Goal: Task Accomplishment & Management: Complete application form

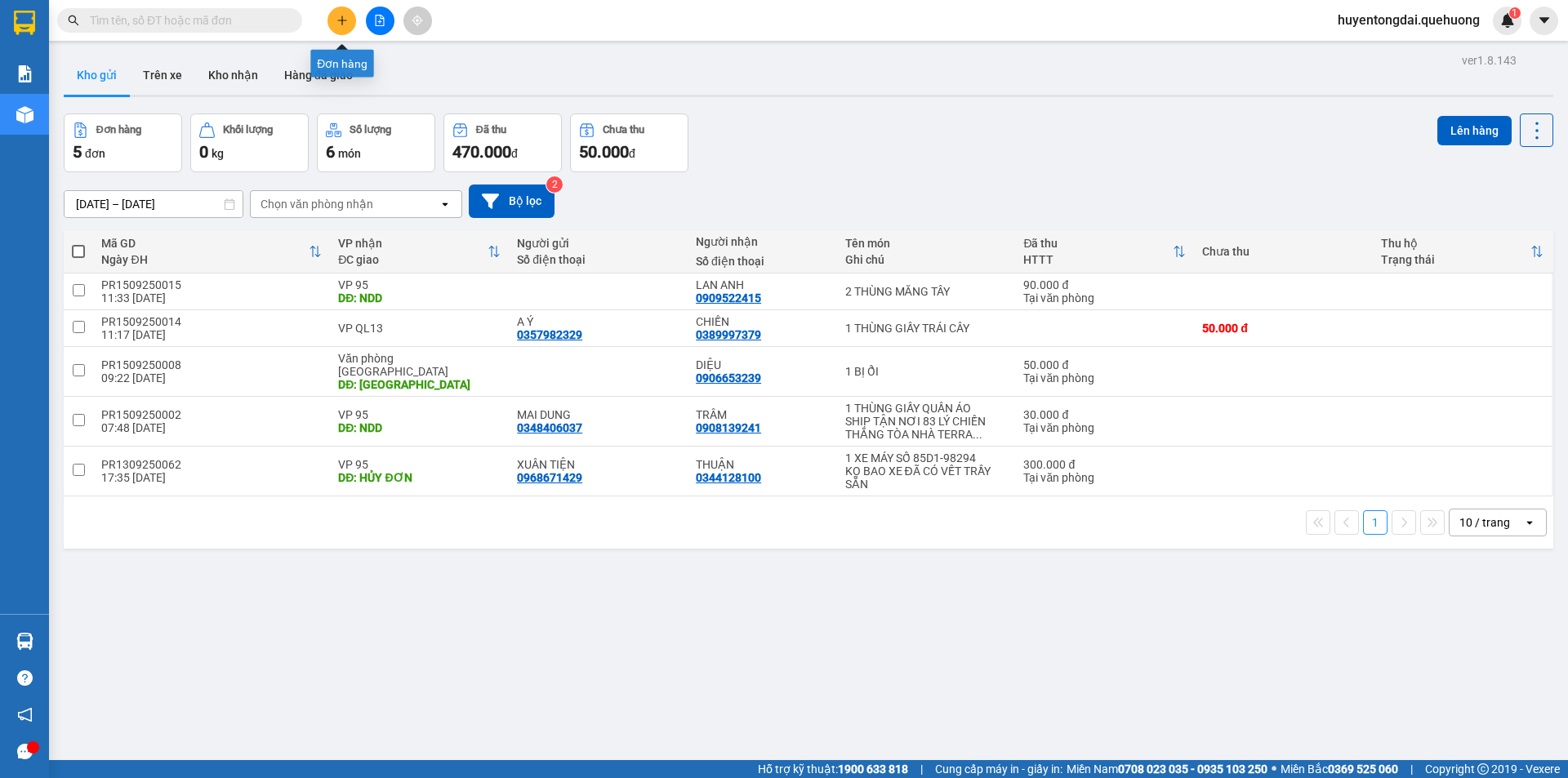
click at [339, 18] on icon "plus" at bounding box center [342, 20] width 12 height 12
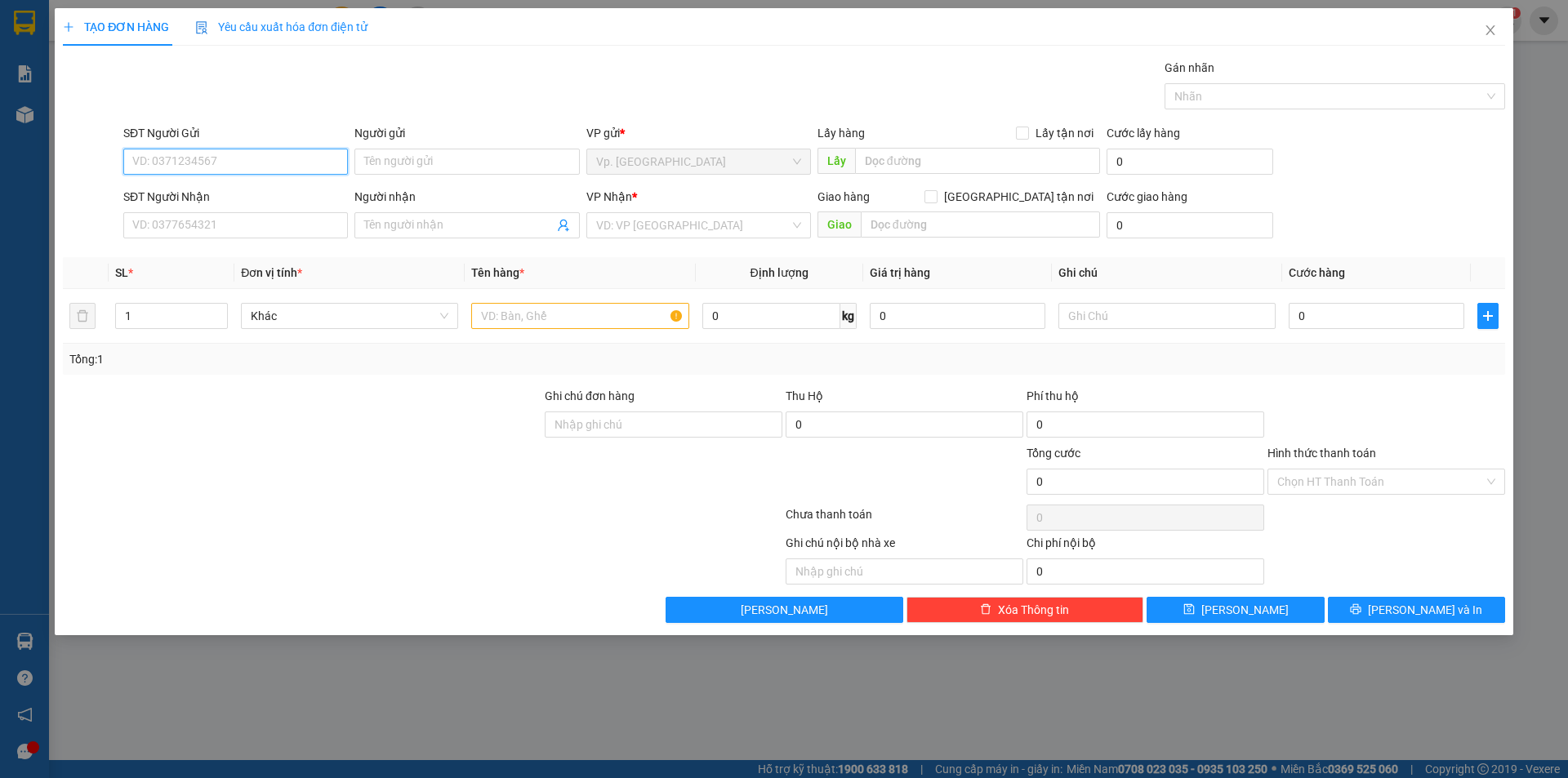
click at [242, 160] on input "SĐT Người Gửi" at bounding box center [236, 161] width 225 height 26
type input "0907494385"
click at [443, 149] on input "Người gửi" at bounding box center [467, 161] width 225 height 26
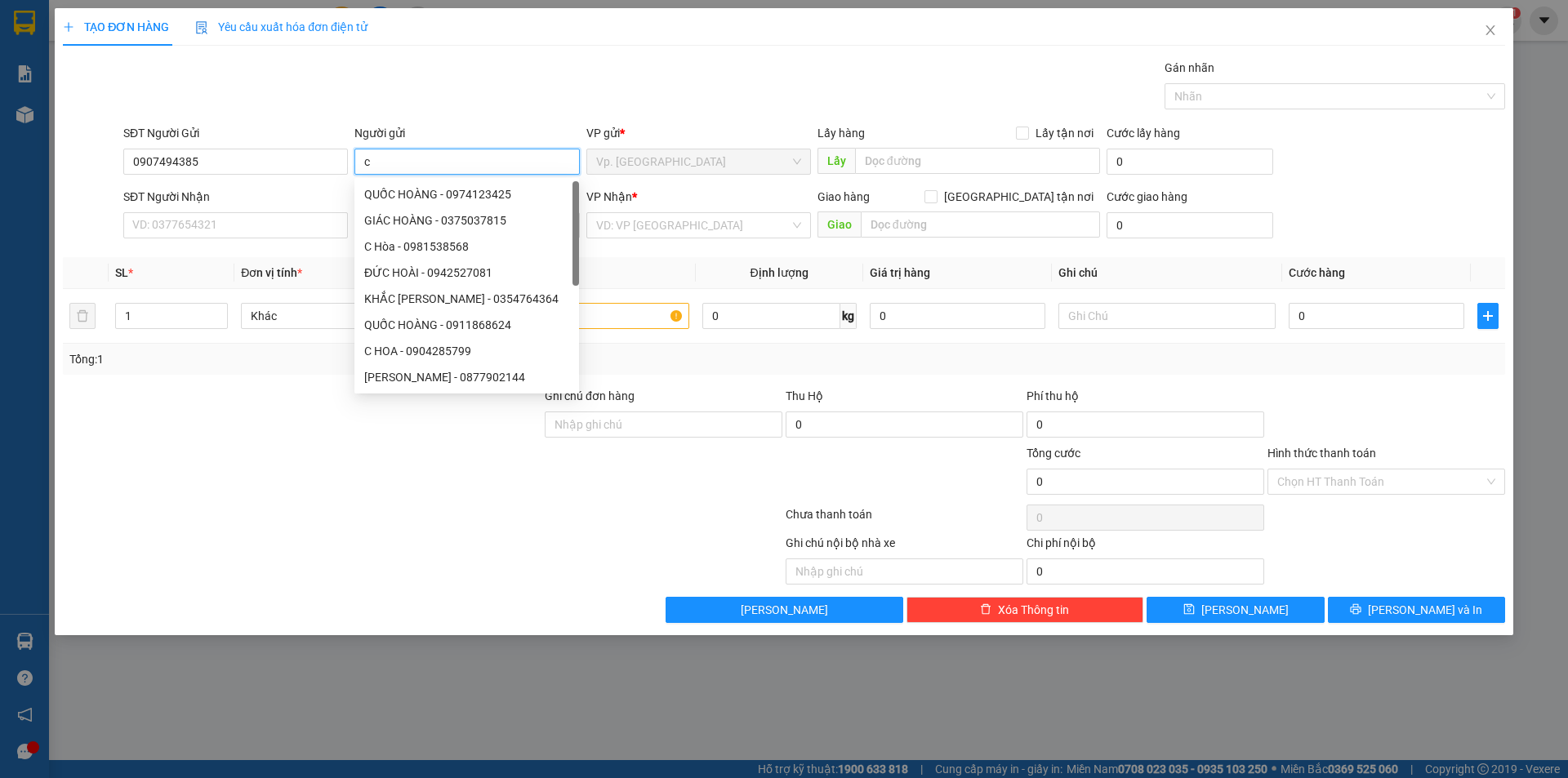
type input "c"
type input "C HOA"
click at [221, 219] on input "SĐT Người Nhận" at bounding box center [236, 225] width 225 height 26
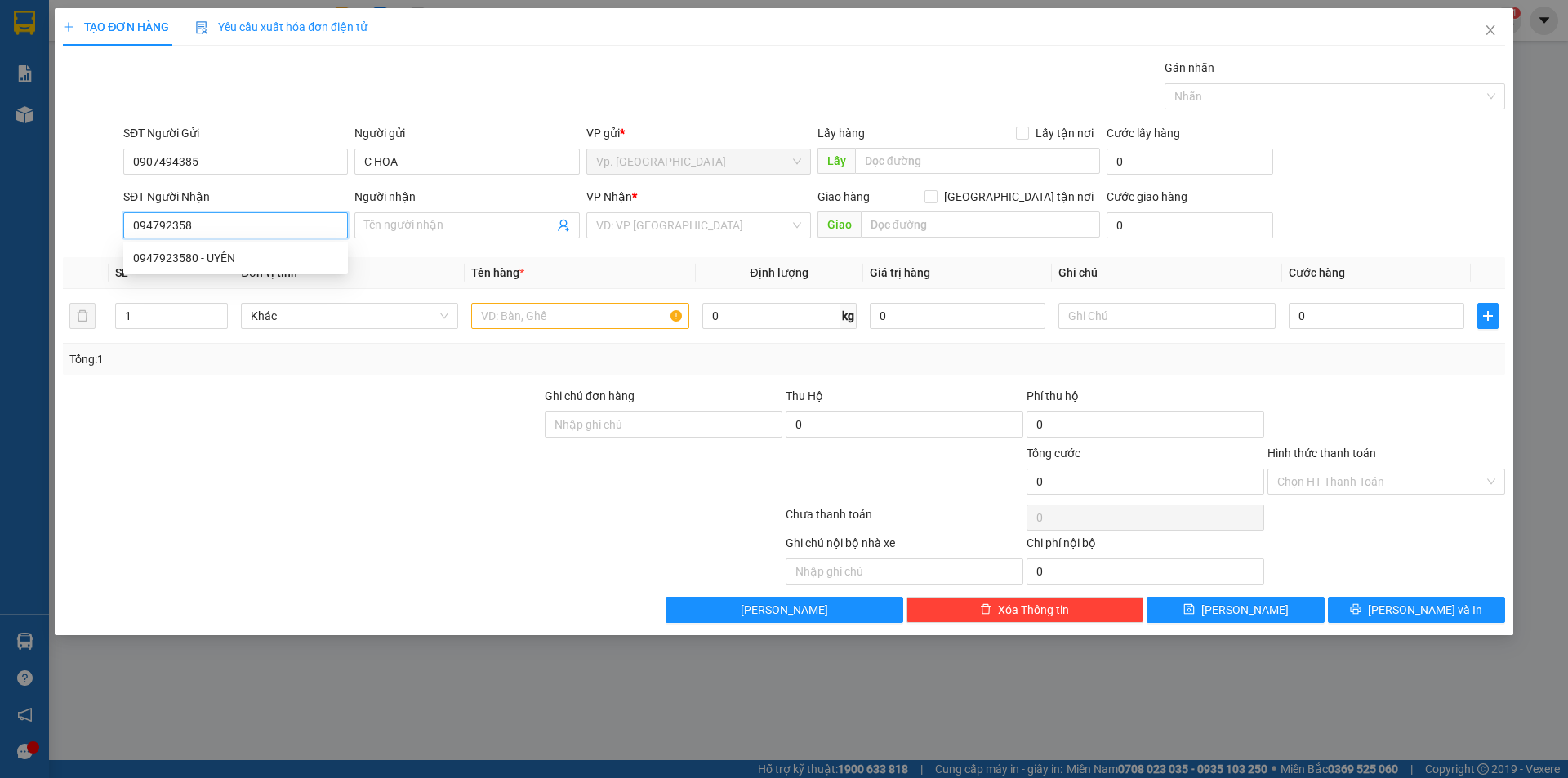
type input "0947923580"
click at [241, 256] on div "0947923580 - UYÊN" at bounding box center [236, 258] width 205 height 18
type input "UYÊN"
type input "ADV"
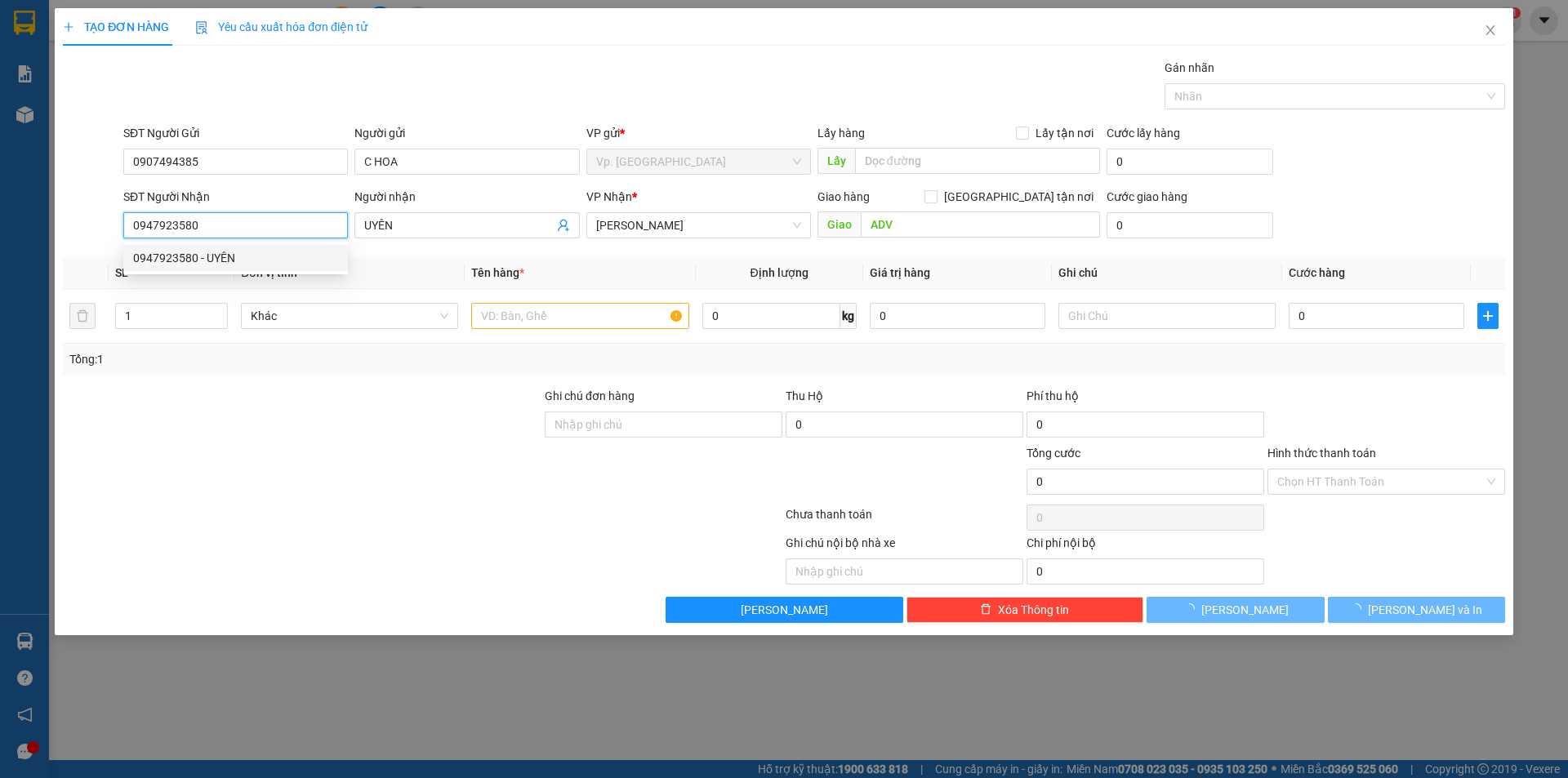
type input "50.000"
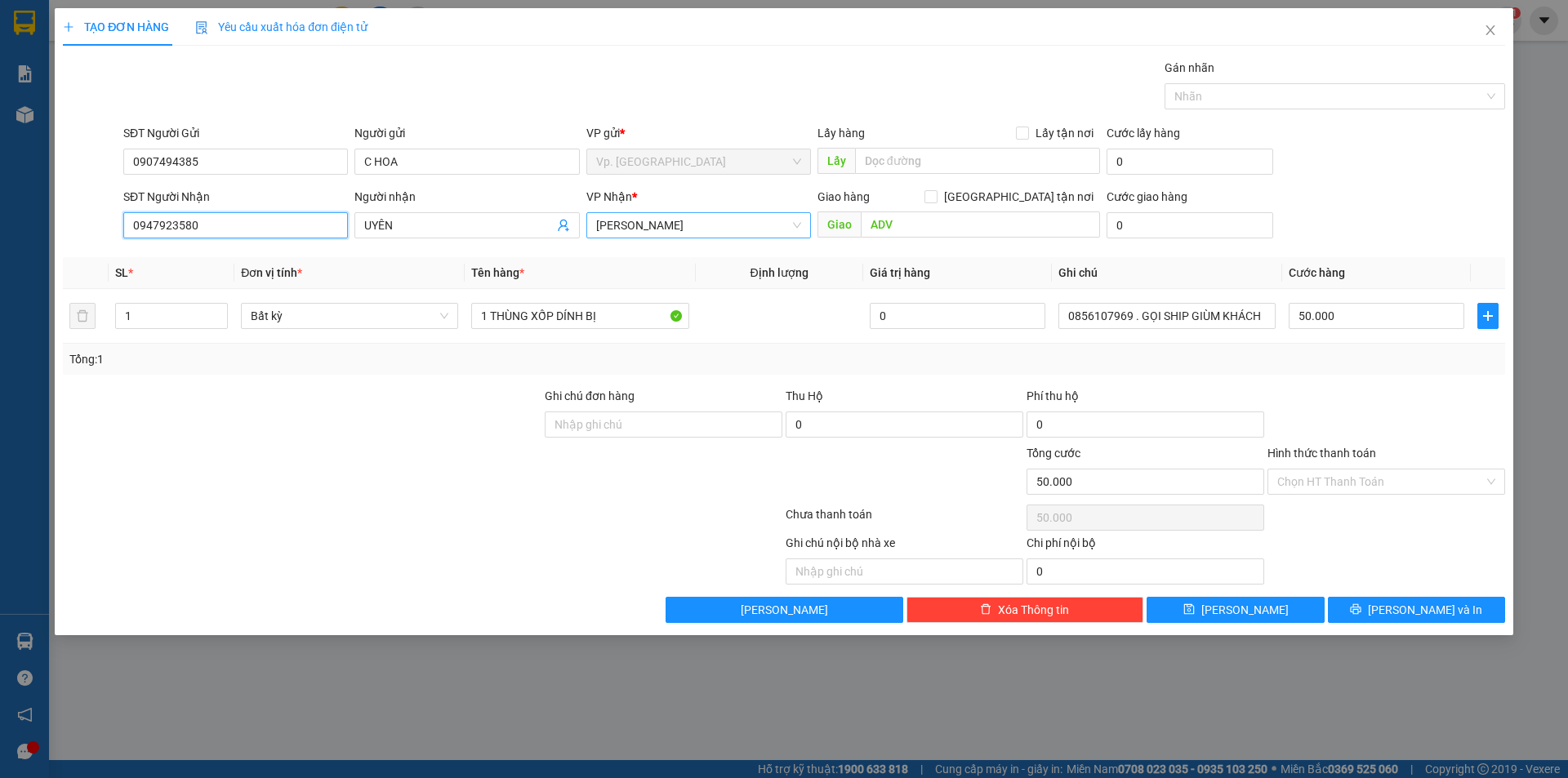
click at [694, 213] on span "[PERSON_NAME]" at bounding box center [698, 225] width 205 height 24
type input "0947923580"
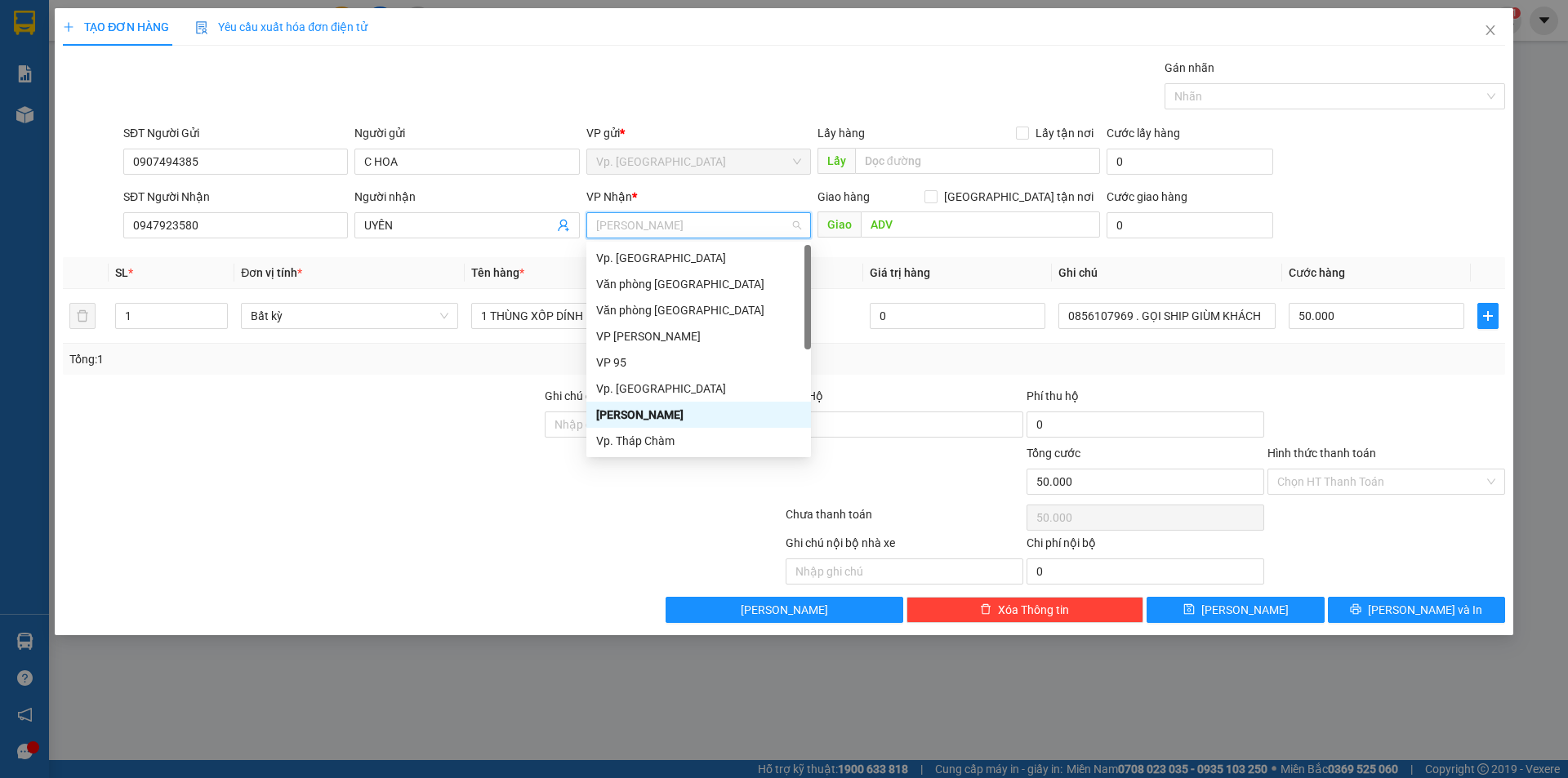
click at [702, 231] on span "[PERSON_NAME]" at bounding box center [698, 225] width 205 height 24
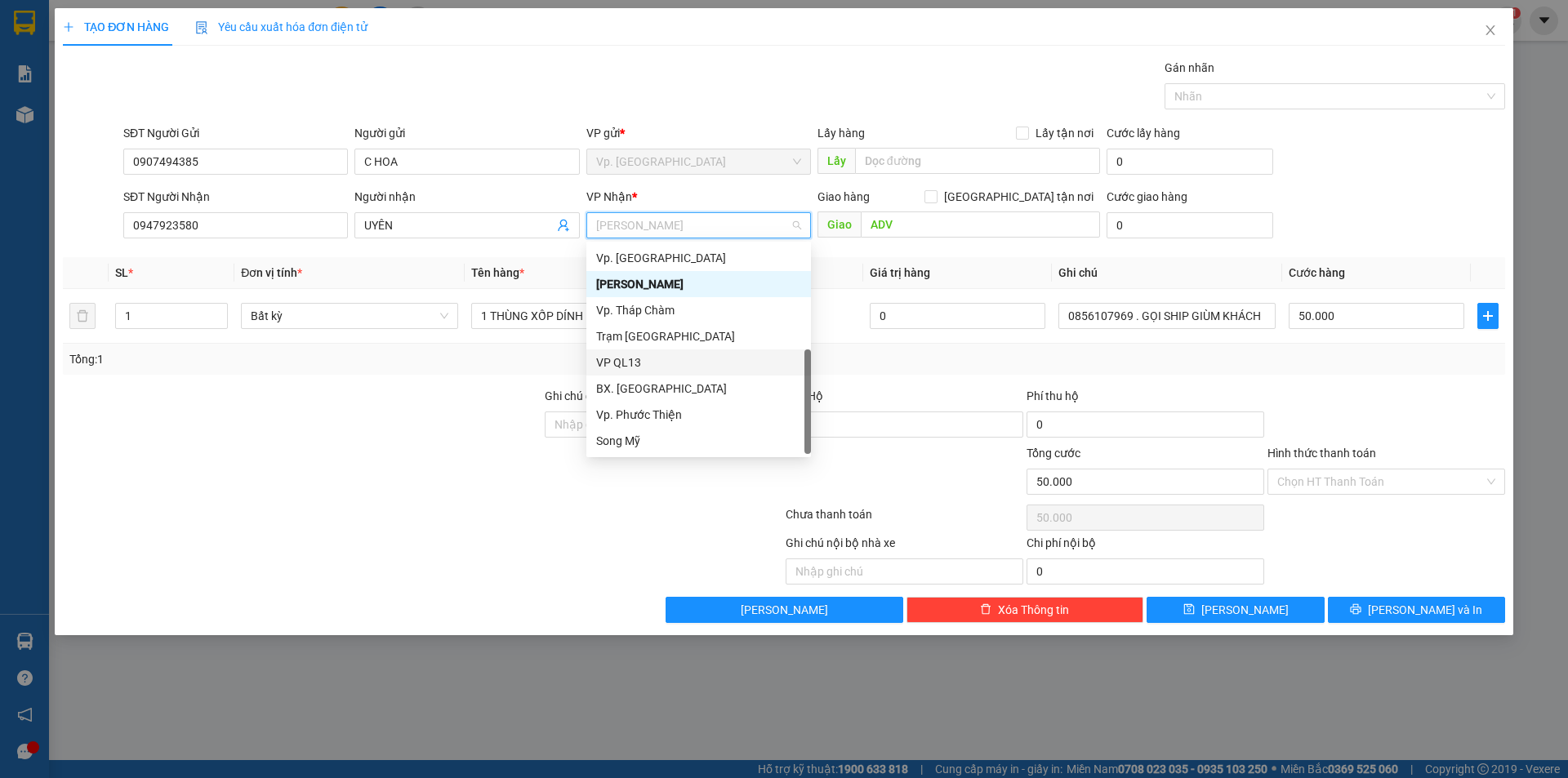
click at [653, 367] on div "VP QL13" at bounding box center [698, 363] width 205 height 18
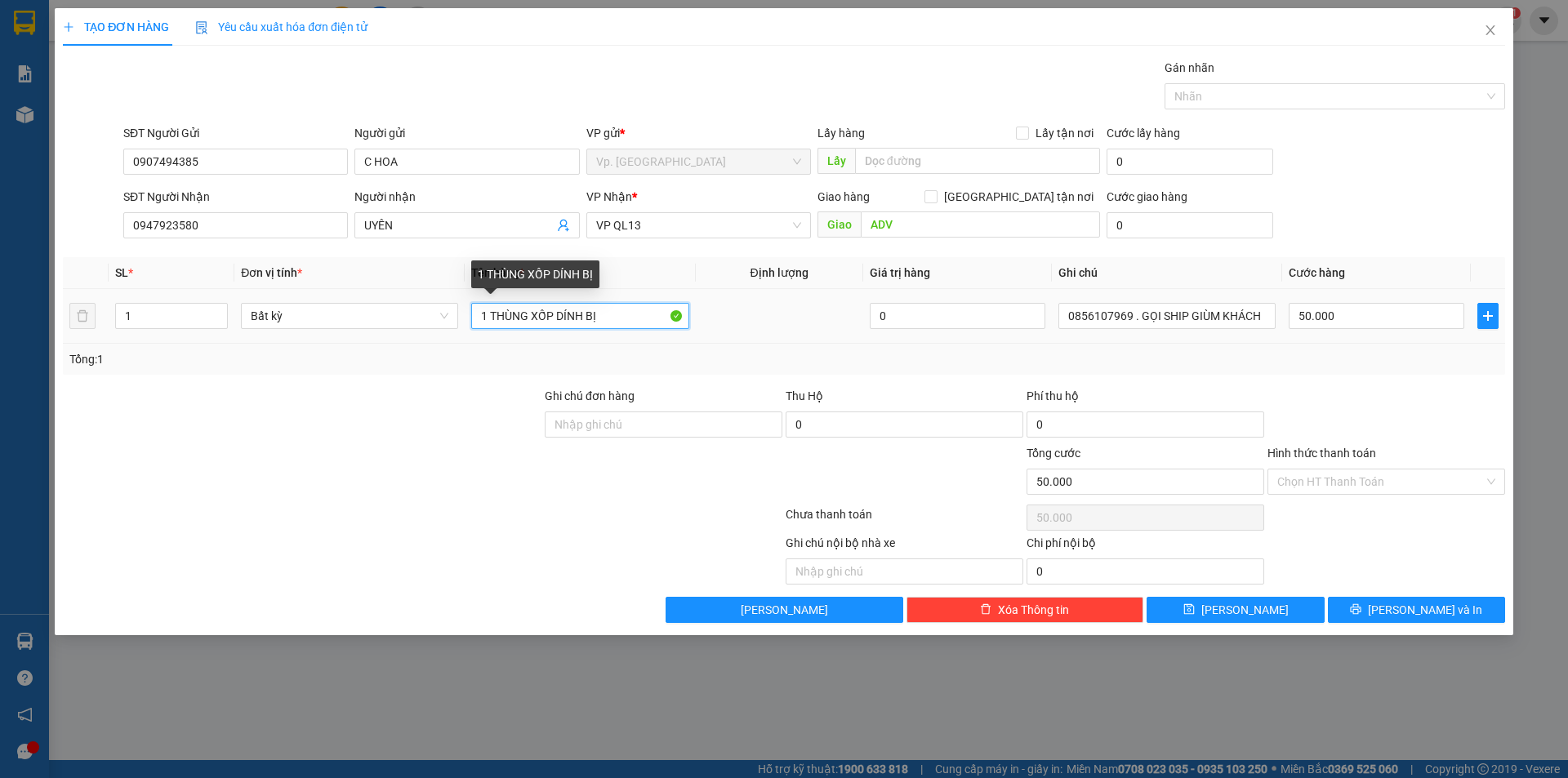
click at [618, 314] on input "1 THÙNG XỐP DÍNH BỊ" at bounding box center [580, 316] width 218 height 26
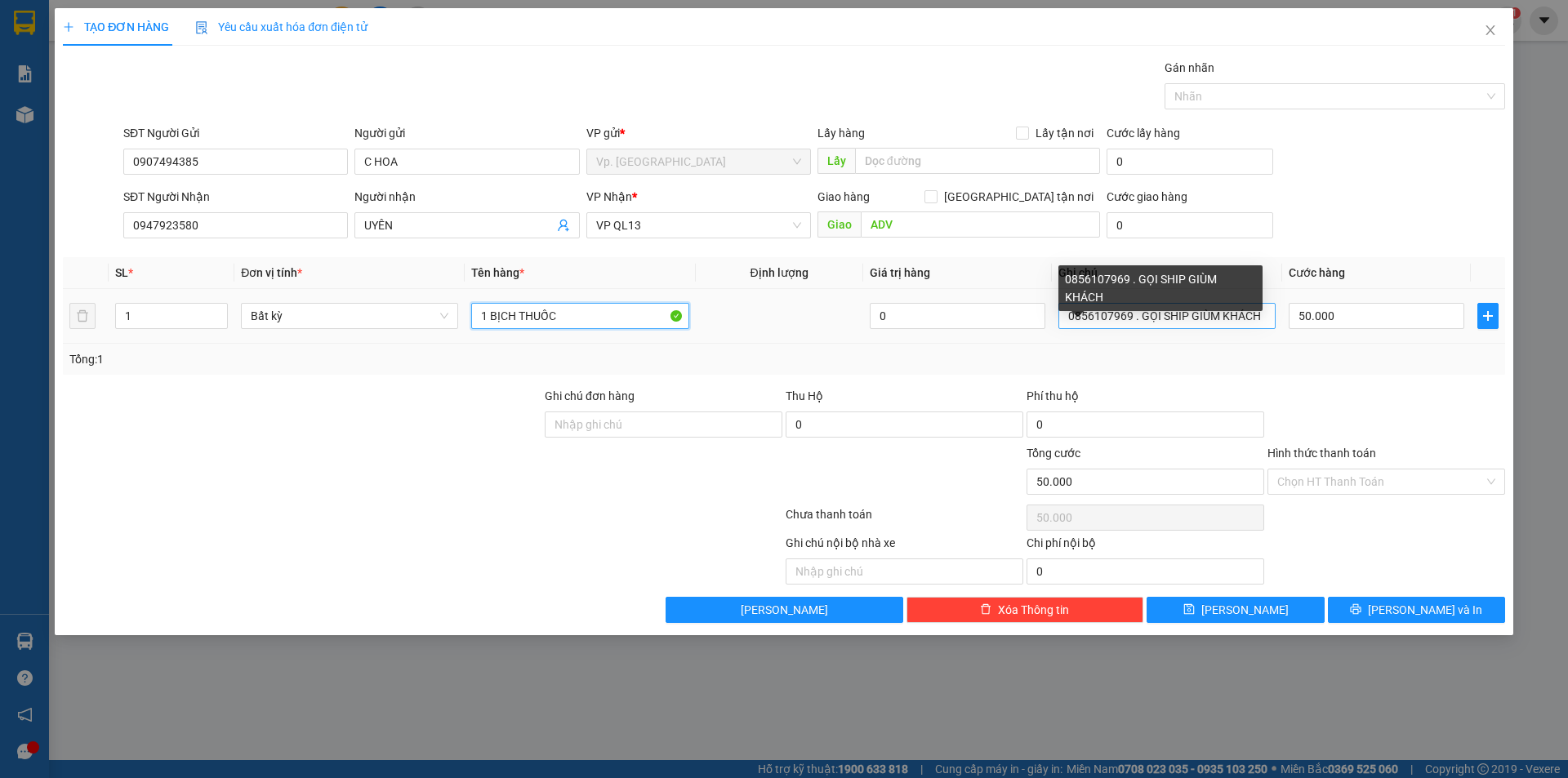
type input "1 BỊCH THUỐC"
click at [1141, 310] on input "0856107969 . GỌI SHIP GIÙM KHÁCH" at bounding box center [1167, 316] width 218 height 26
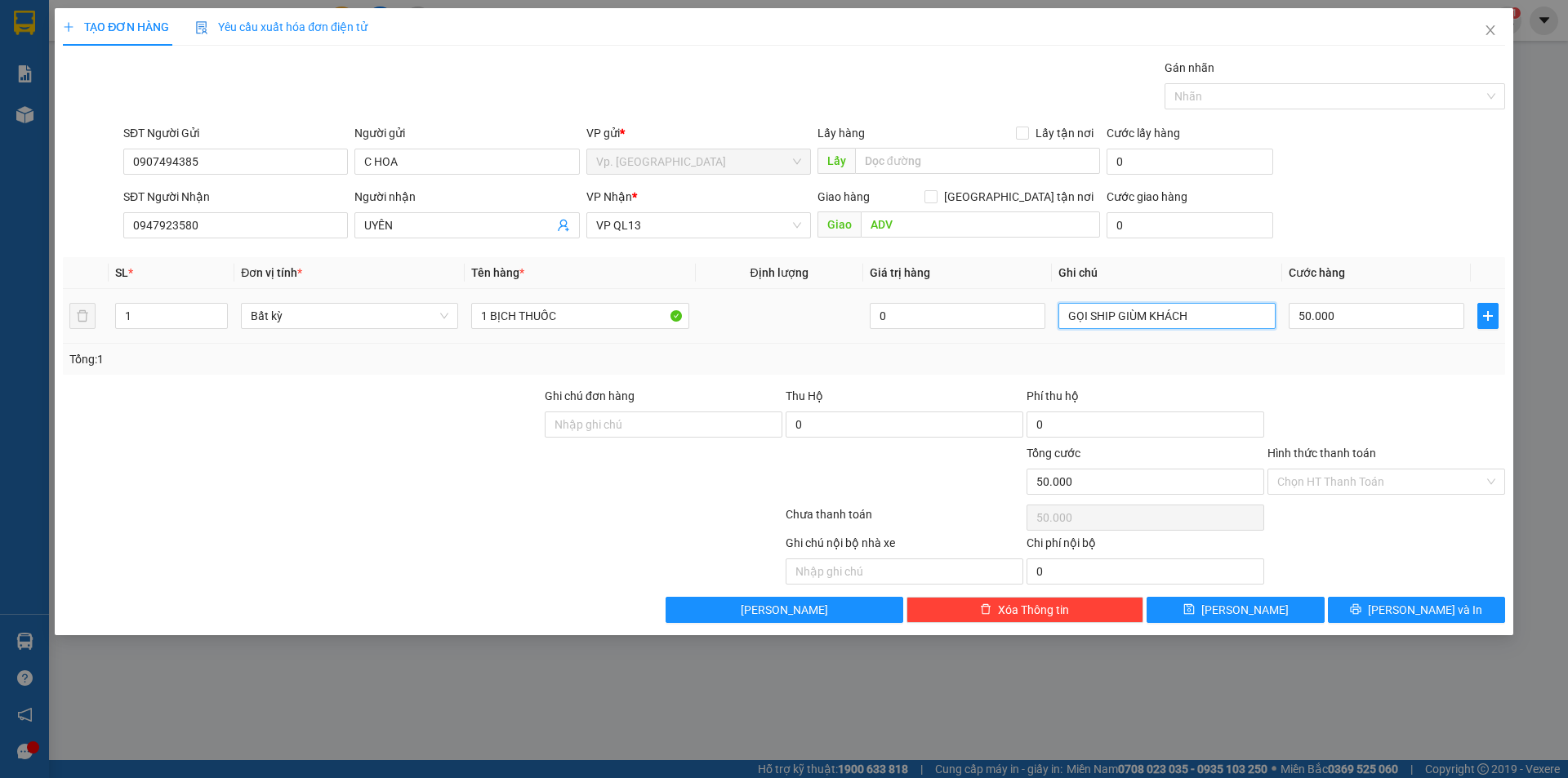
click at [1198, 316] on input "GỌI SHIP GIÙM KHÁCH" at bounding box center [1167, 316] width 218 height 26
type input "GỌI SHIP GIÙM KHÁCH"
click at [1346, 315] on input "50.000" at bounding box center [1377, 316] width 176 height 26
type input "3"
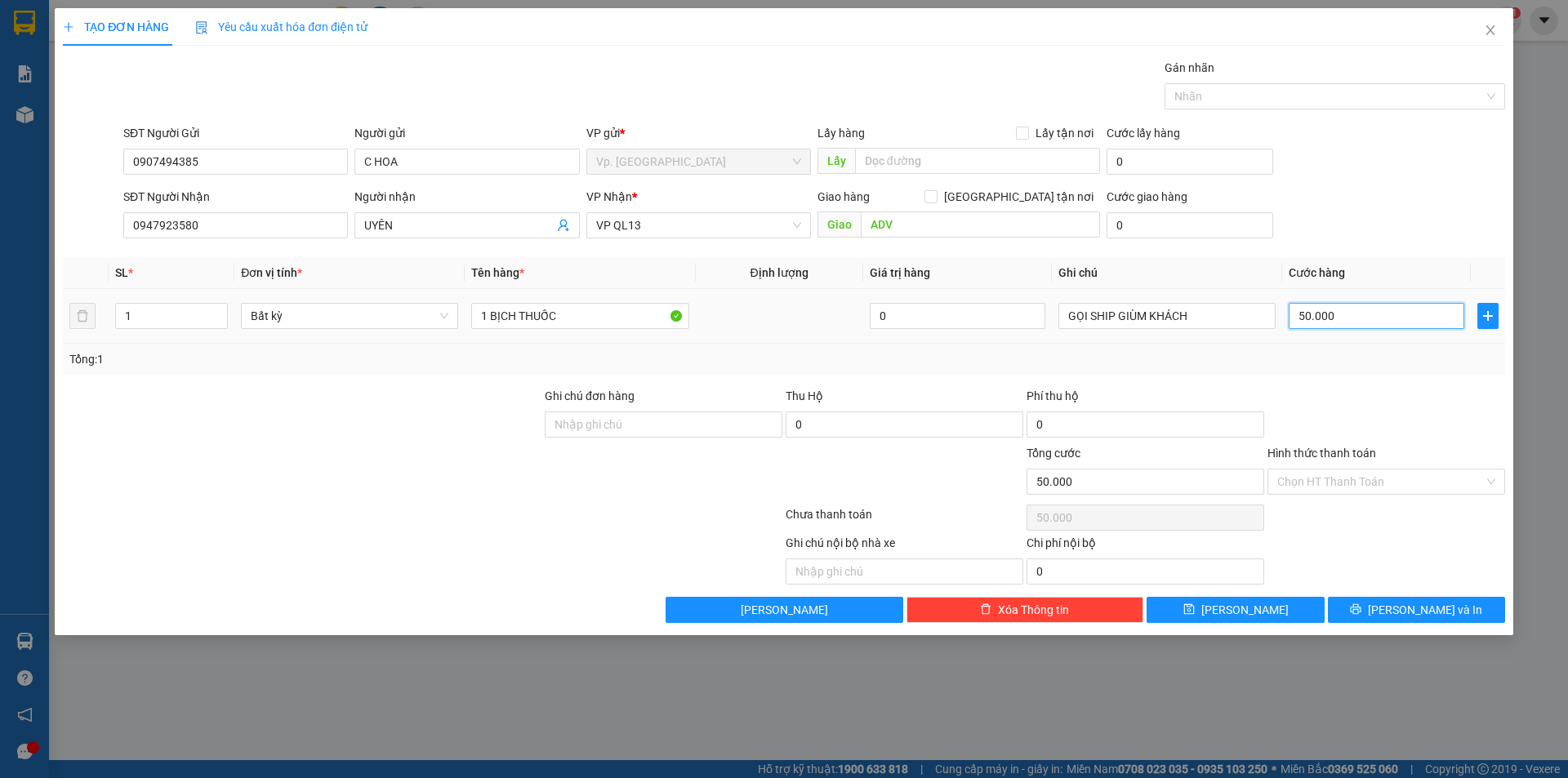
type input "3"
type input "30"
type input "30.000"
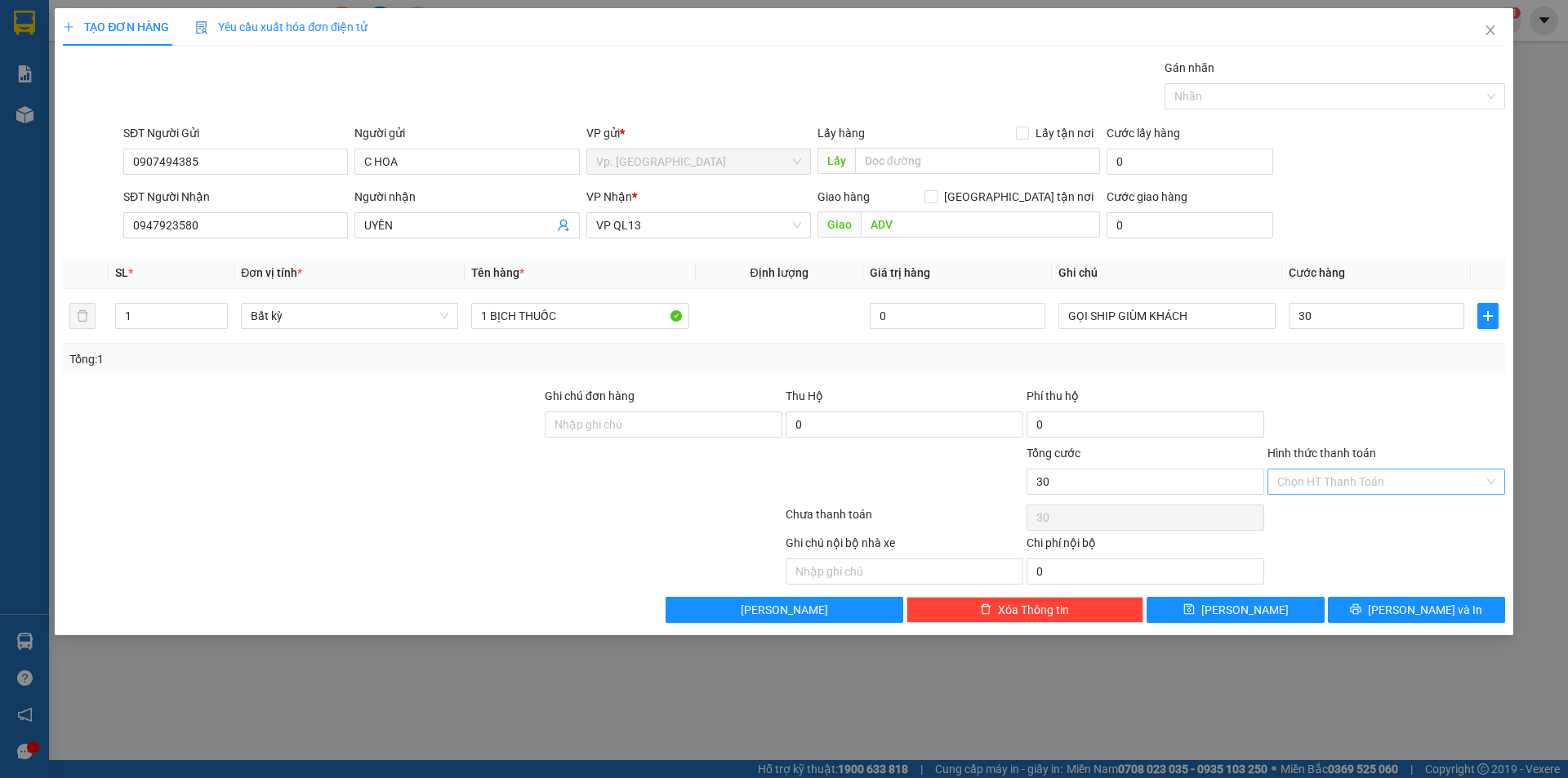
type input "30.000"
click at [1354, 491] on input "Hình thức thanh toán" at bounding box center [1380, 481] width 207 height 24
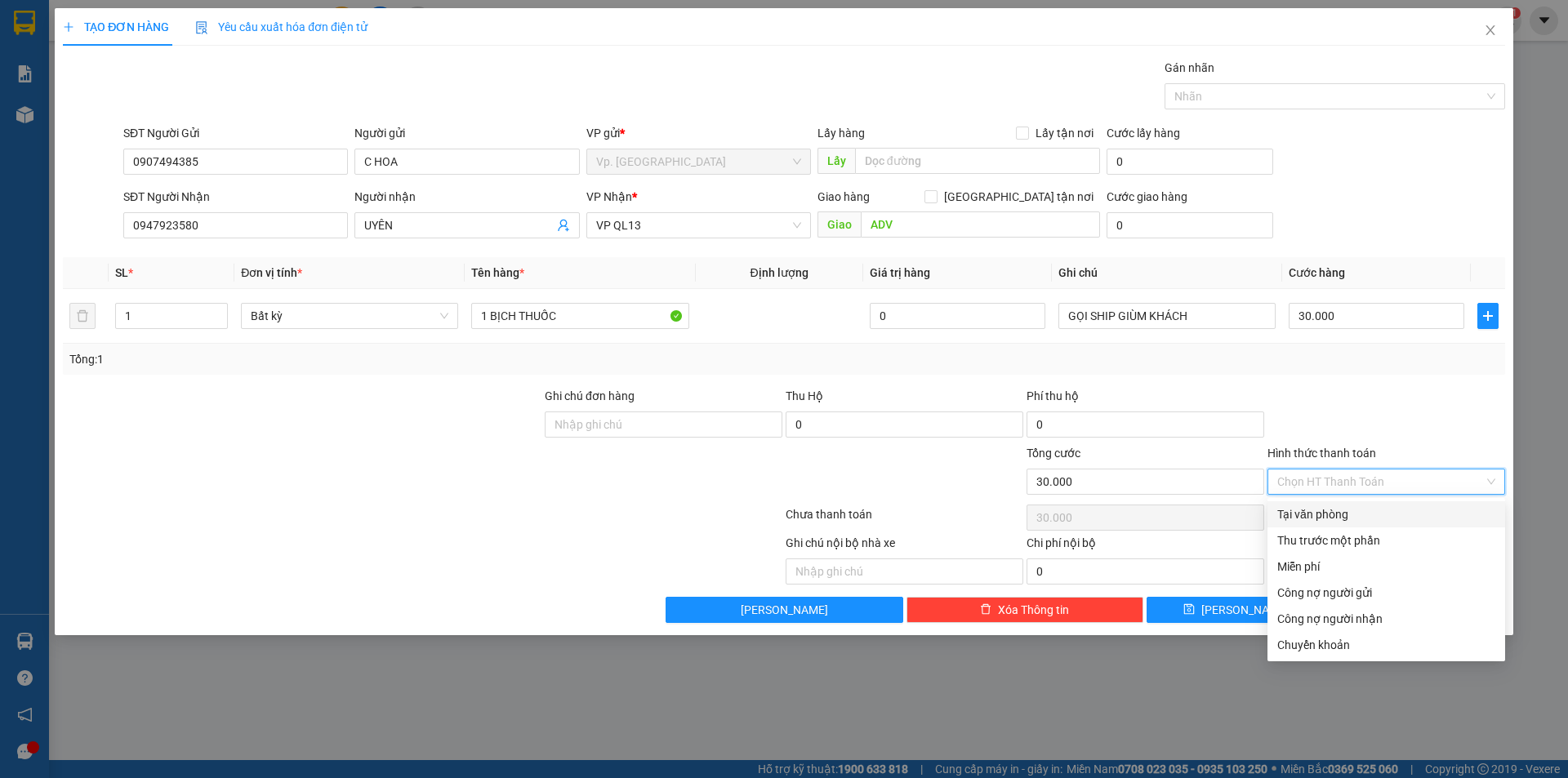
click at [1344, 513] on div "Tại văn phòng" at bounding box center [1386, 514] width 218 height 18
type input "0"
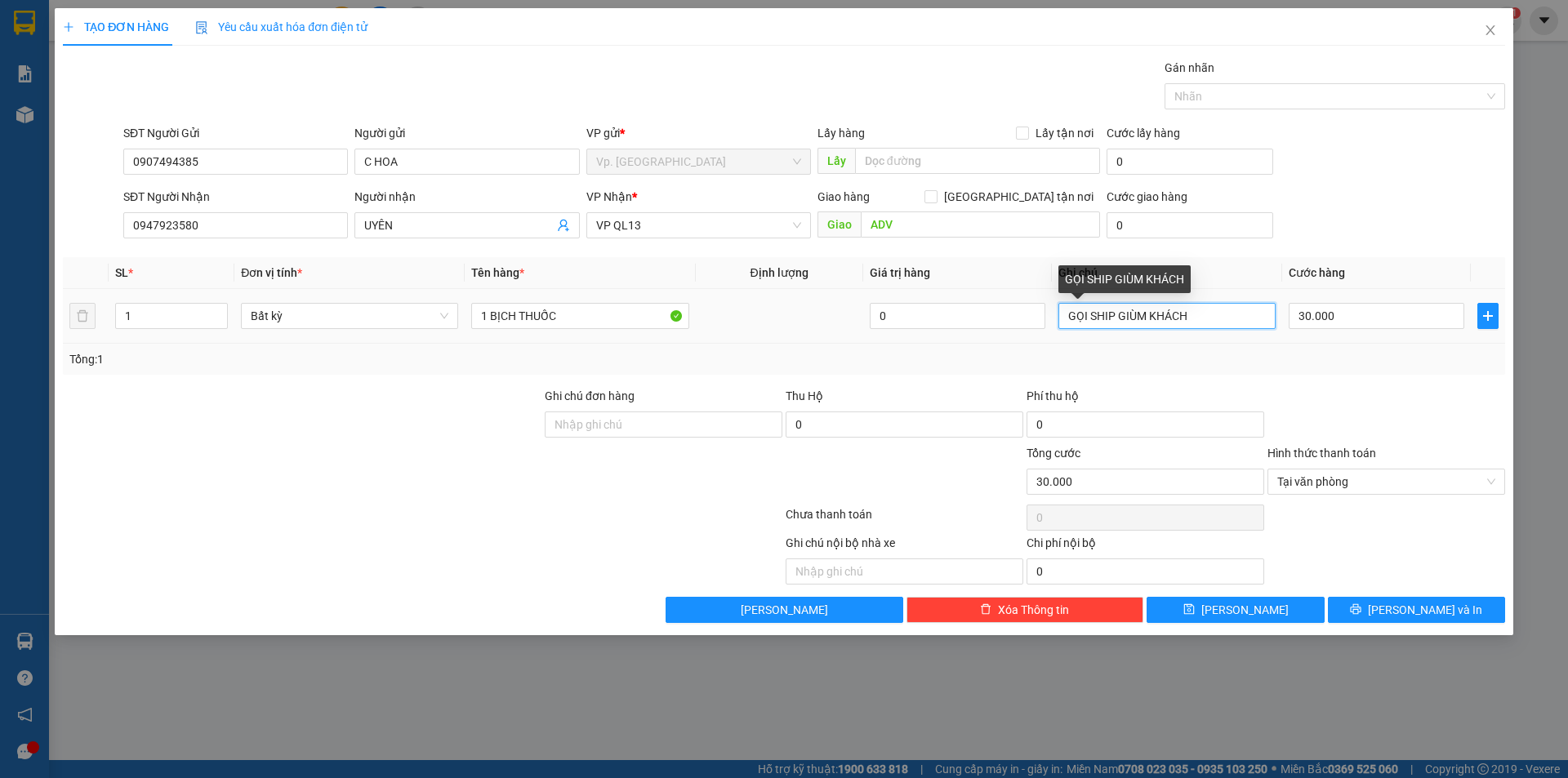
click at [1211, 312] on input "GỌI SHIP GIÙM KHÁCH" at bounding box center [1167, 316] width 218 height 26
type input "GỌI SHIP GIÙM KHÁCH, GIAO GIỜ HÀNH CHÍNH"
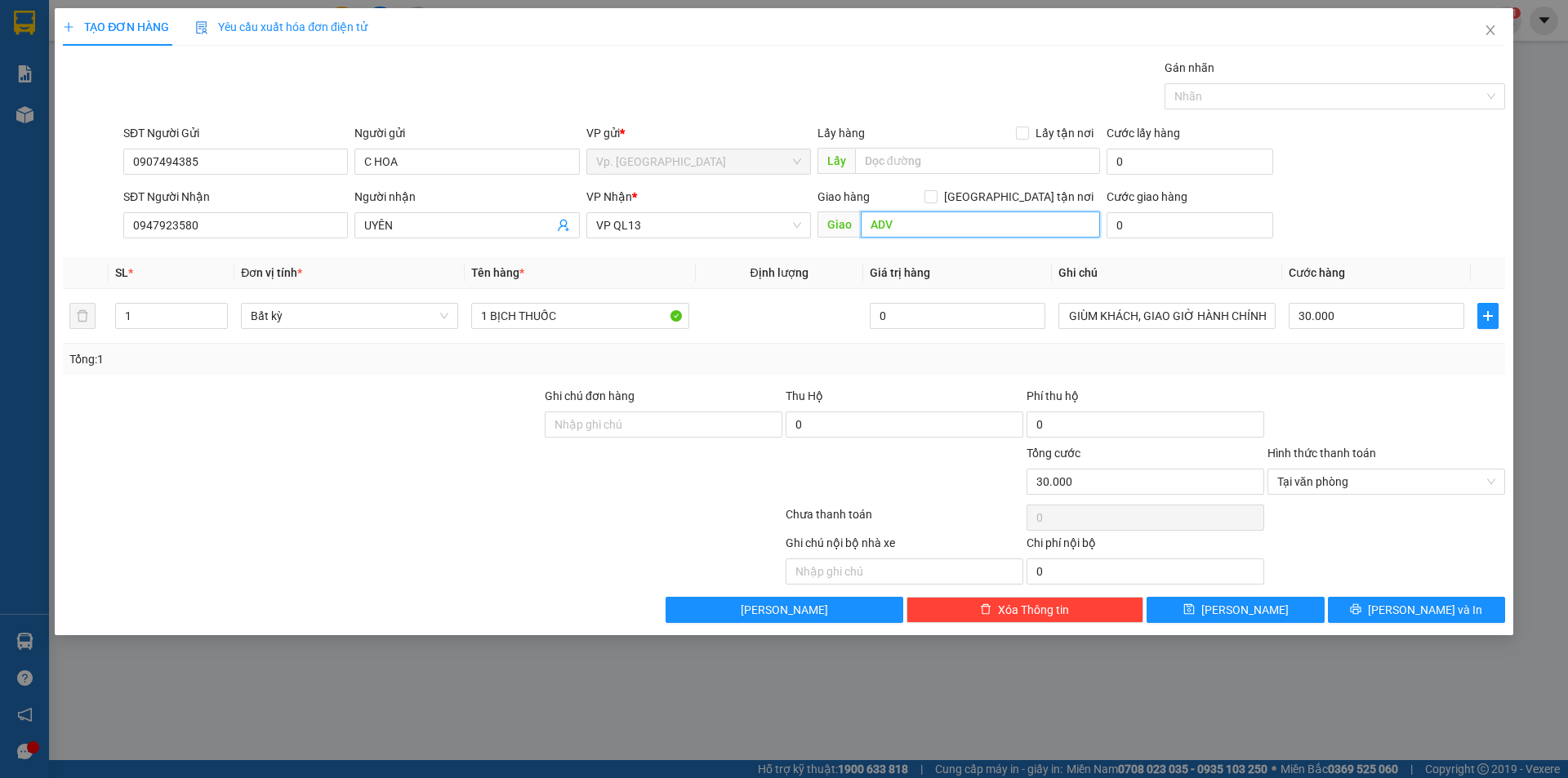
click at [928, 218] on input "ADV" at bounding box center [980, 224] width 239 height 26
click at [1407, 612] on span "[PERSON_NAME] và In" at bounding box center [1425, 610] width 114 height 18
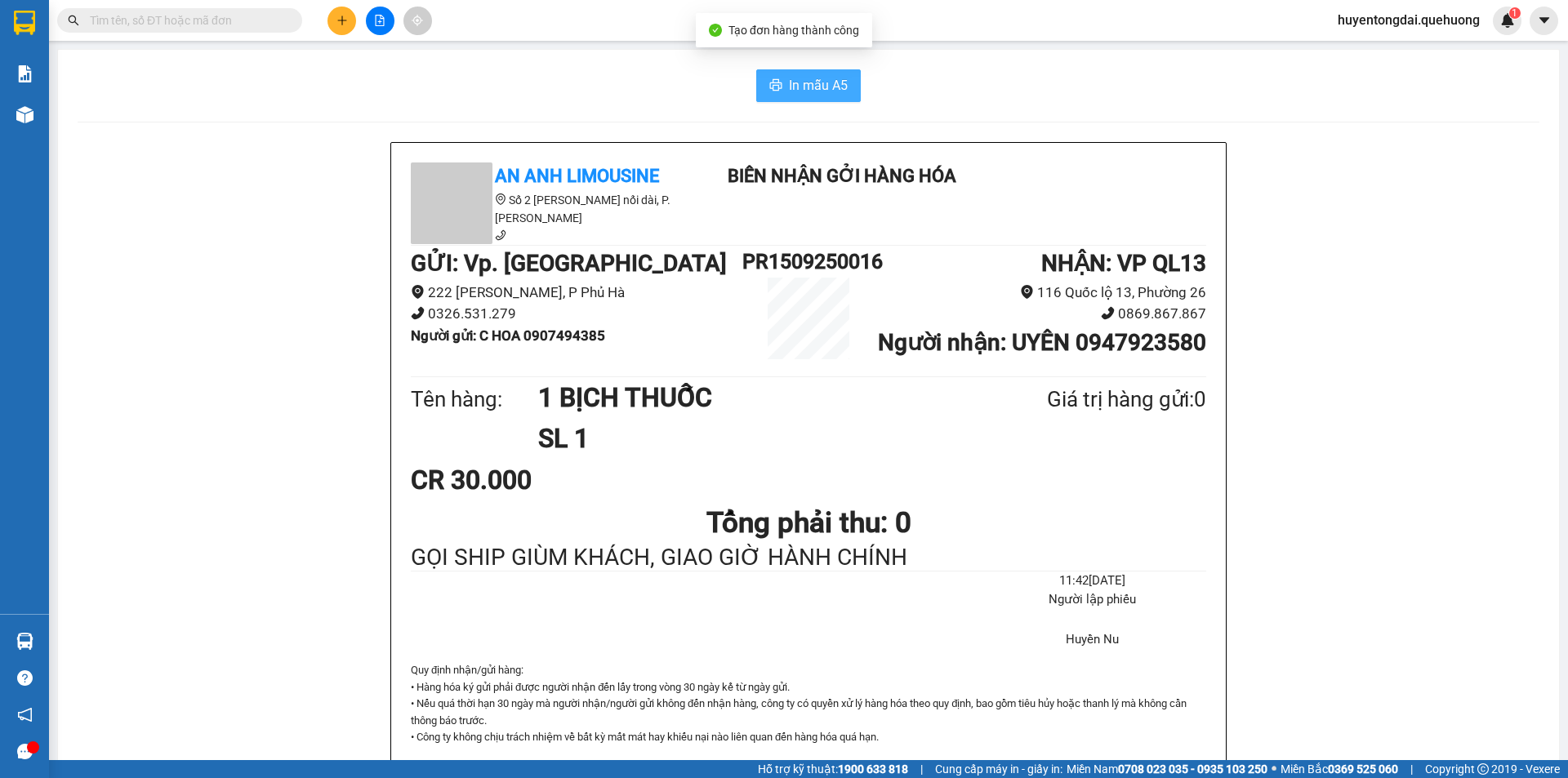
click at [806, 85] on span "In mẫu A5" at bounding box center [818, 85] width 59 height 21
click at [343, 21] on icon "plus" at bounding box center [342, 20] width 12 height 12
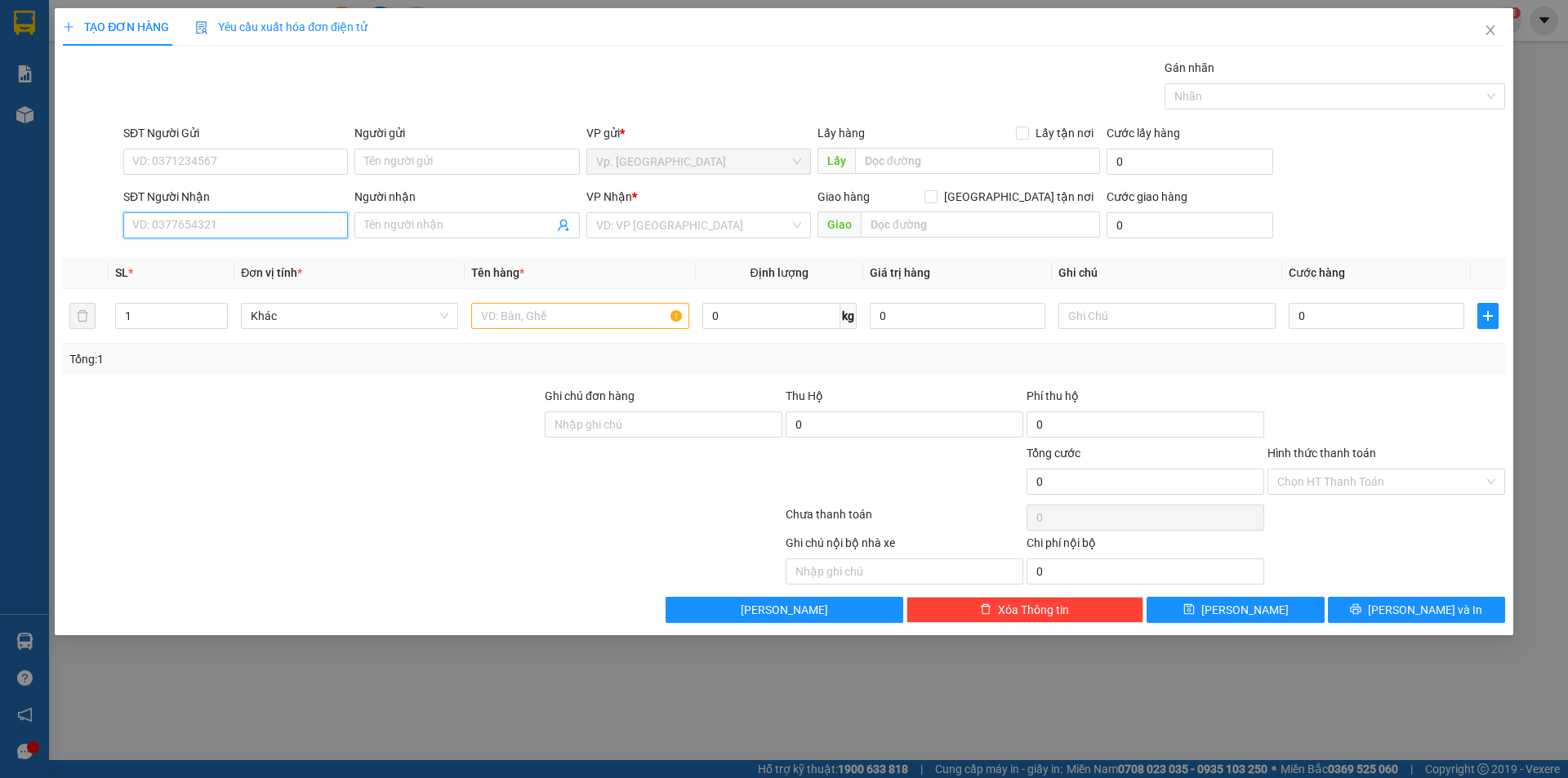
click at [184, 223] on input "SĐT Người Nhận" at bounding box center [236, 225] width 225 height 26
click at [226, 260] on div "0395344739 - HÀ" at bounding box center [236, 258] width 205 height 18
type input "0395344739"
type input "HÀ"
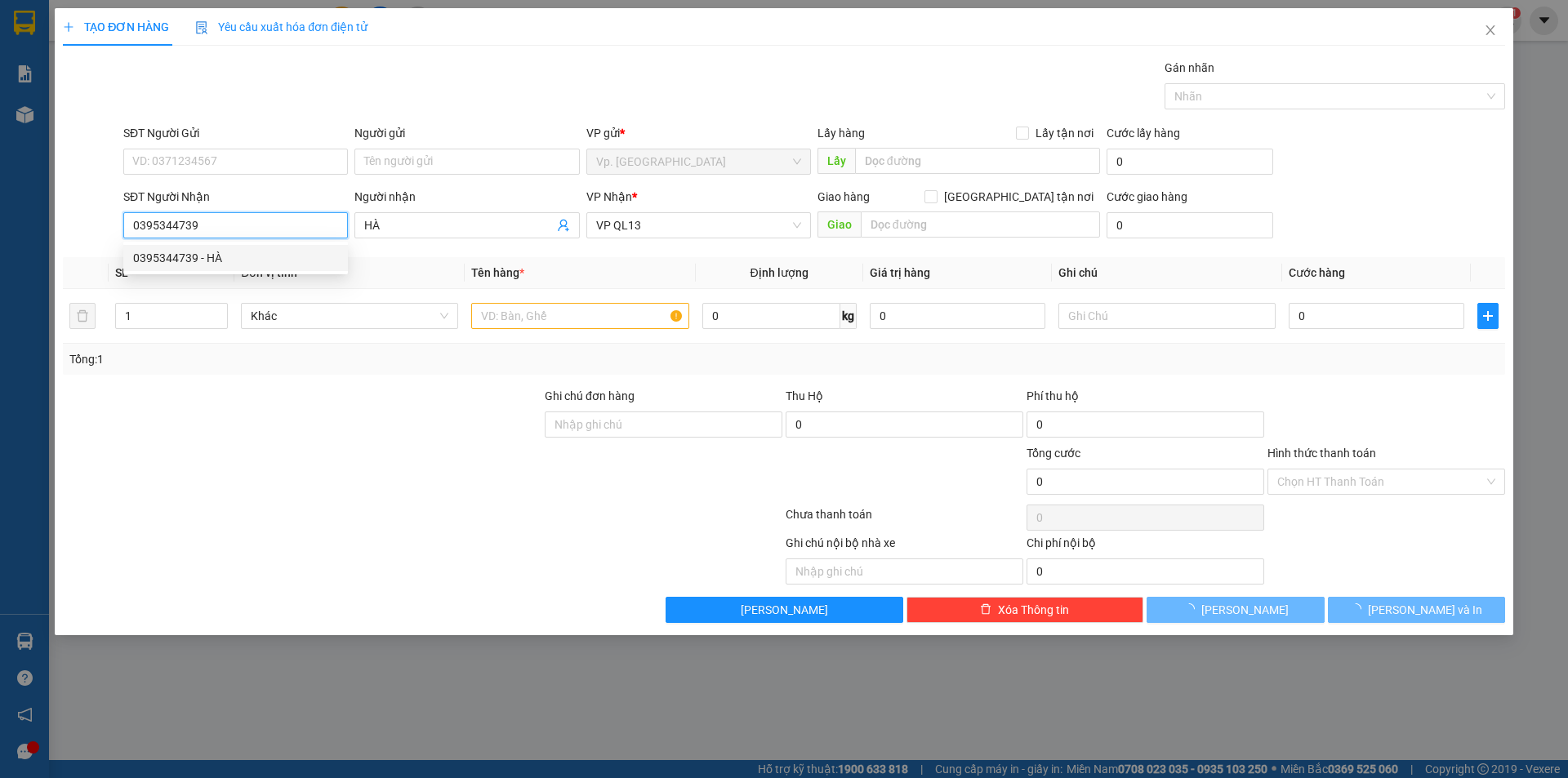
type input "50.000"
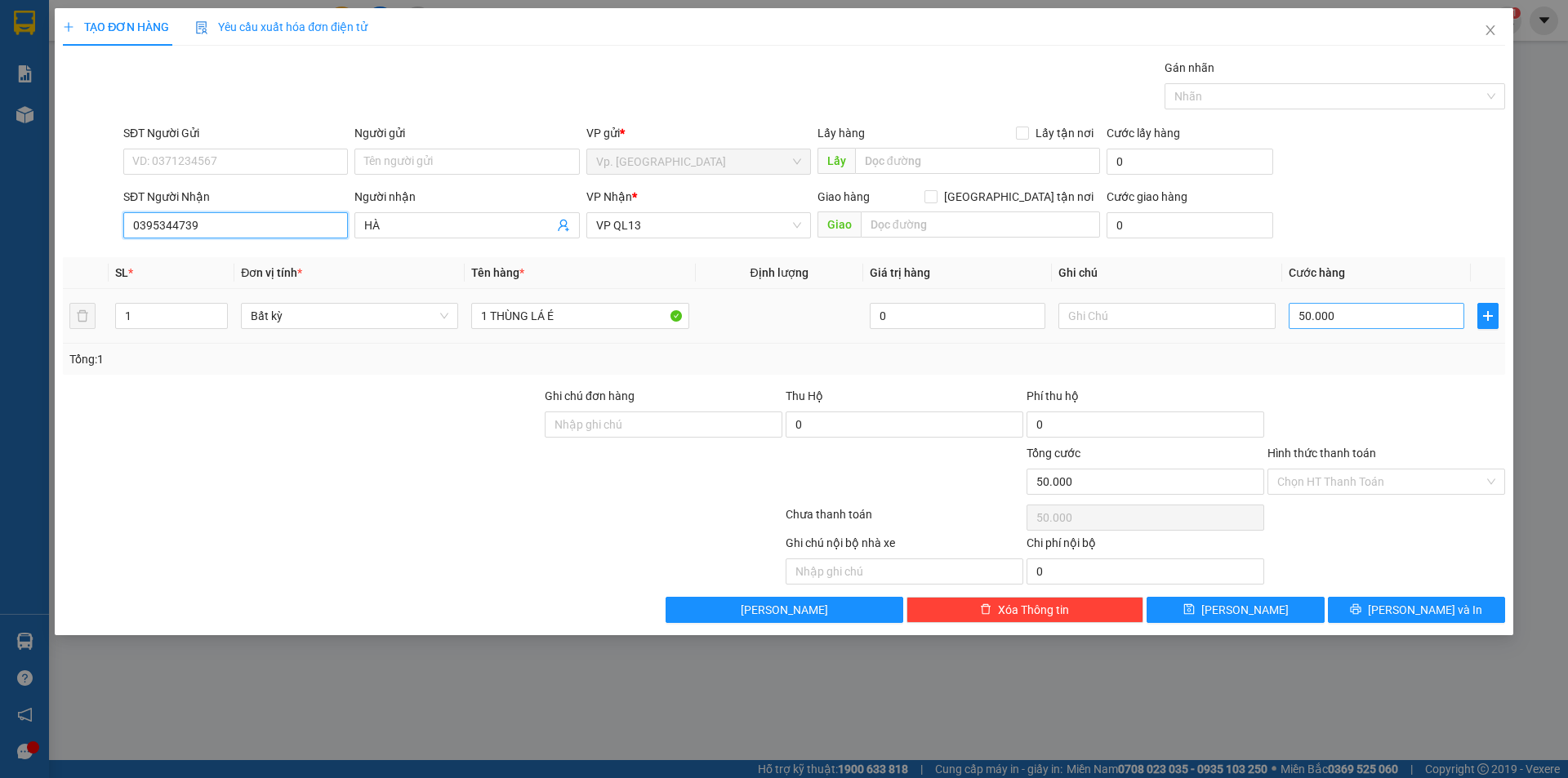
type input "0395344739"
click at [1395, 317] on input "50.000" at bounding box center [1377, 316] width 176 height 26
type input "4"
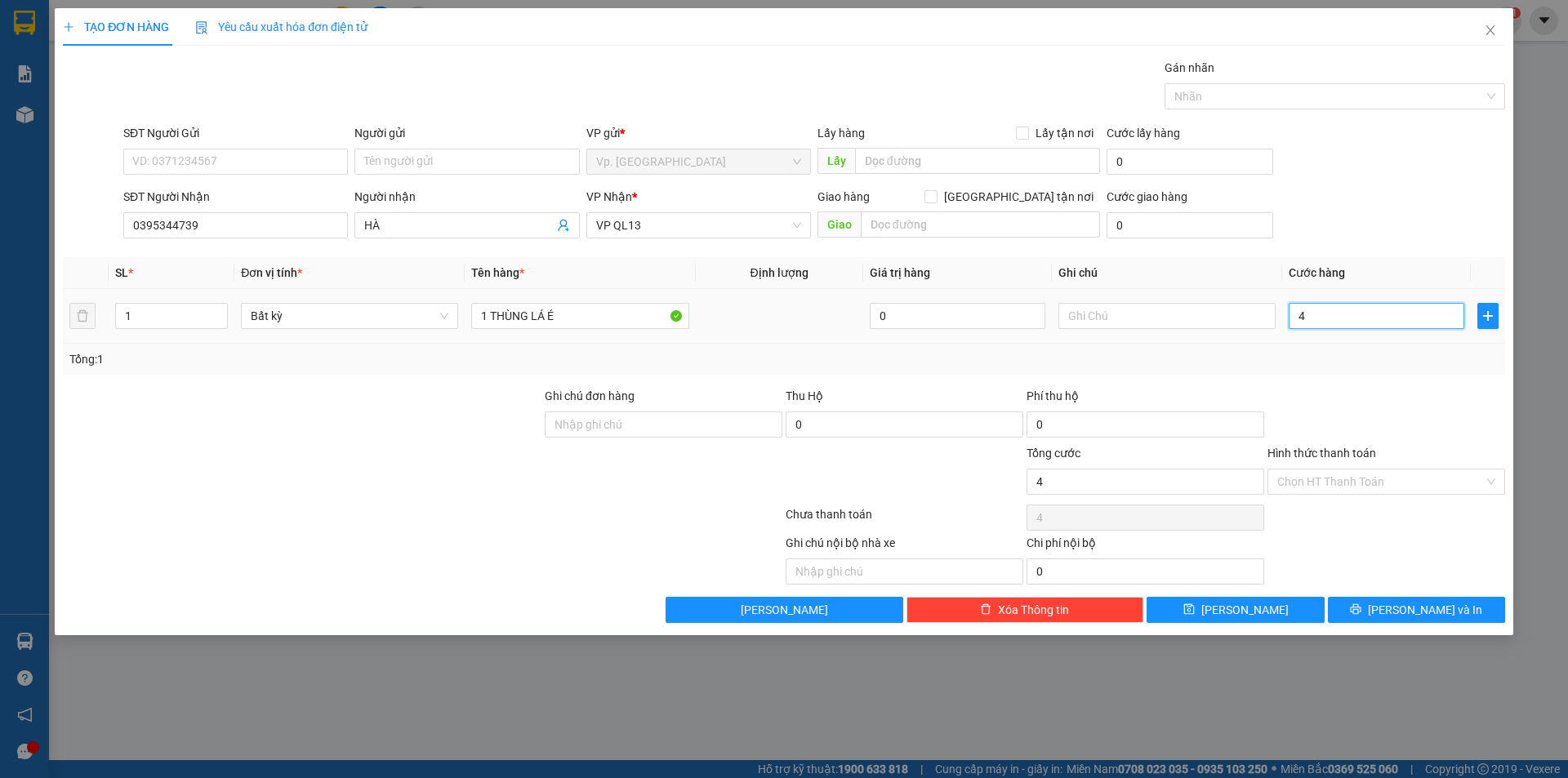
type input "40"
click at [572, 321] on input "1 THÙNG LÁ É" at bounding box center [580, 316] width 218 height 26
type input "40.000"
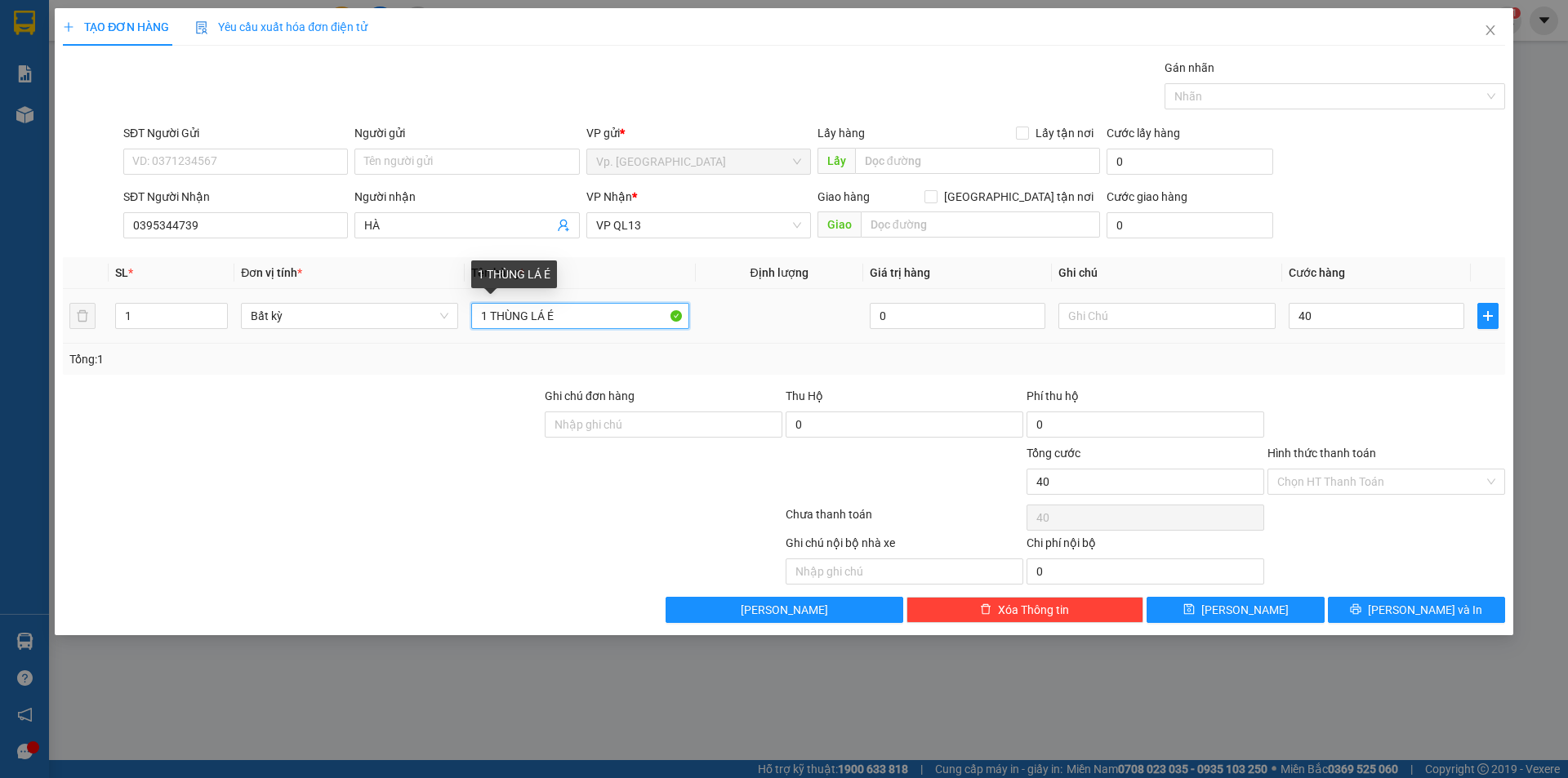
type input "40.000"
click at [1318, 489] on input "Hình thức thanh toán" at bounding box center [1380, 481] width 207 height 24
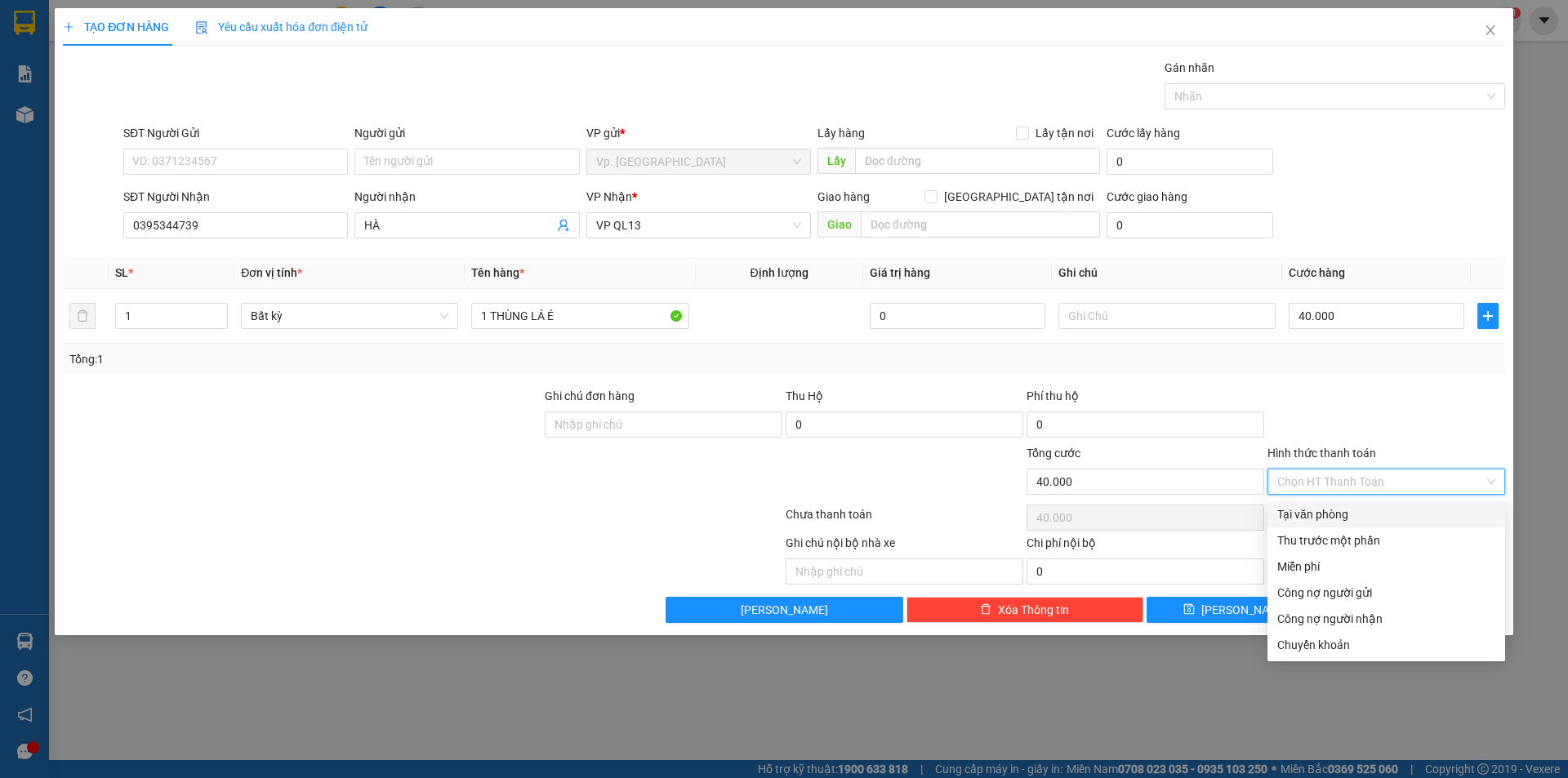
click at [1320, 512] on div "Tại văn phòng" at bounding box center [1386, 514] width 218 height 18
type input "0"
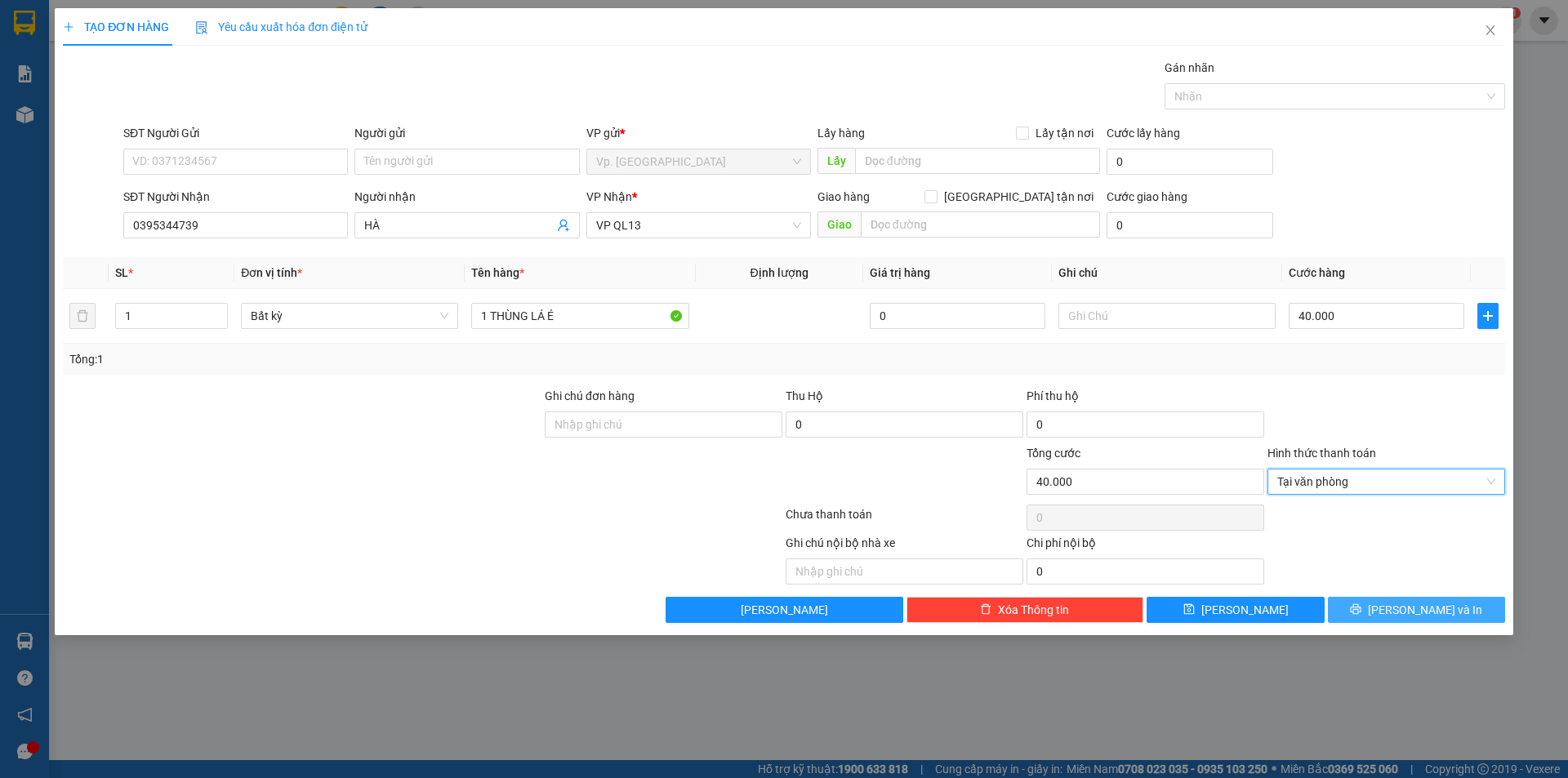
click at [1399, 607] on button "[PERSON_NAME] và In" at bounding box center [1416, 609] width 177 height 26
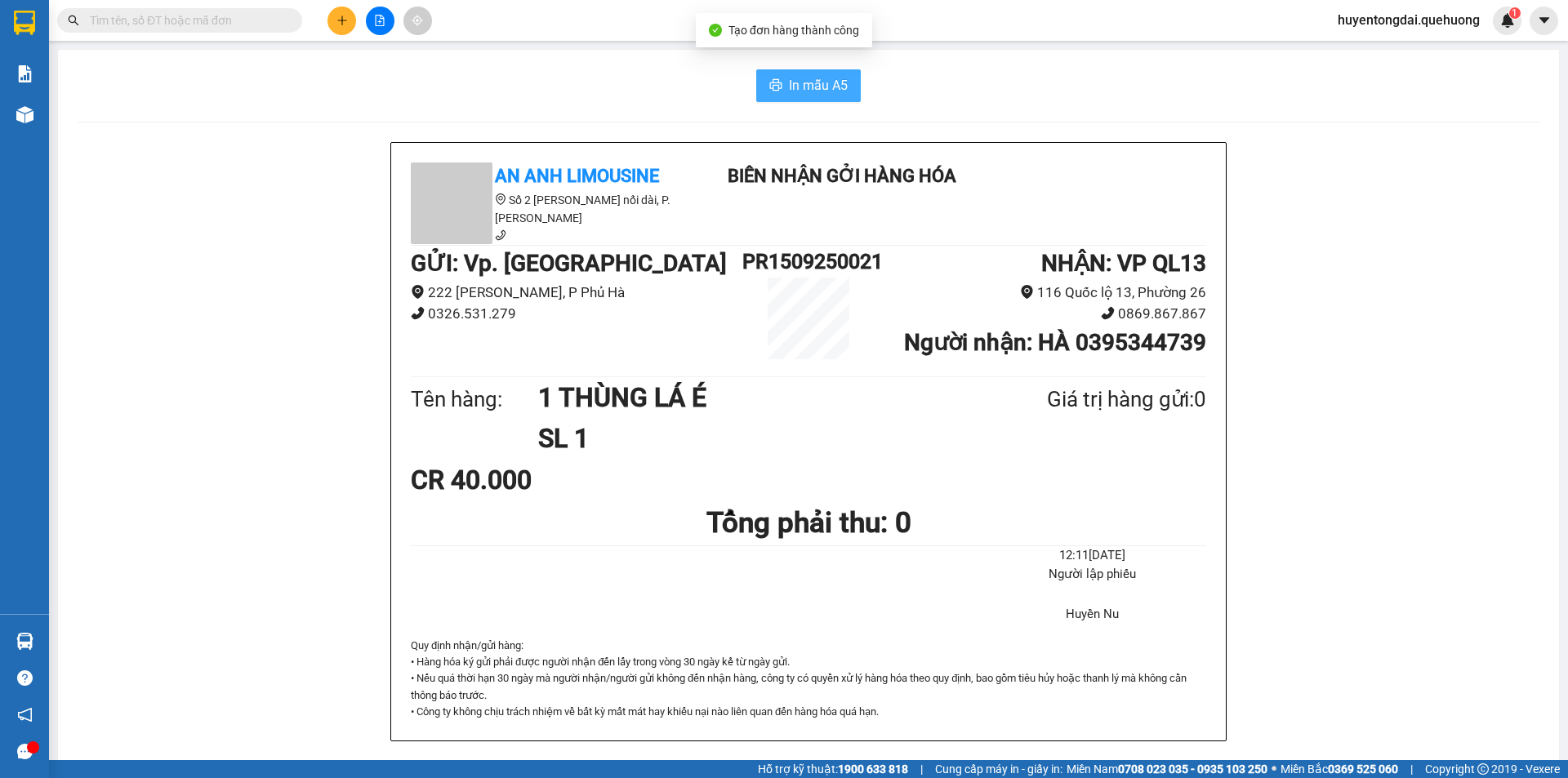
click at [789, 83] on span "In mẫu A5" at bounding box center [818, 85] width 59 height 21
